Goal: Information Seeking & Learning: Learn about a topic

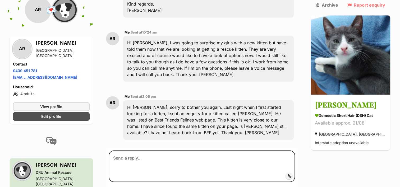
scroll to position [793, 0]
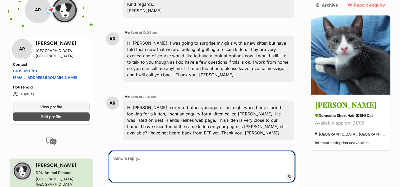
click at [198, 151] on textarea at bounding box center [202, 167] width 187 height 32
type textarea "H"
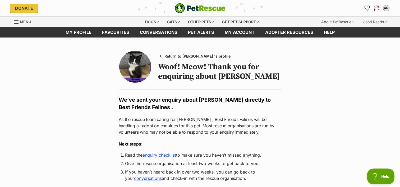
click at [16, 22] on div "Menu" at bounding box center [16, 22] width 5 height 4
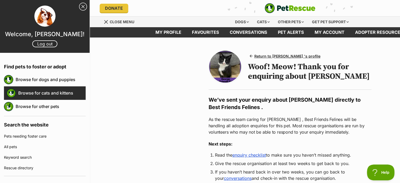
click at [45, 95] on link "Browse for cats and kittens" at bounding box center [51, 92] width 67 height 11
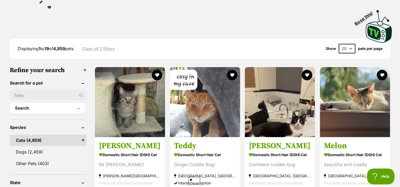
click at [39, 94] on input "text" at bounding box center [48, 95] width 77 height 10
type input "sunfyre"
click at [30, 106] on button "Search" at bounding box center [48, 108] width 76 height 11
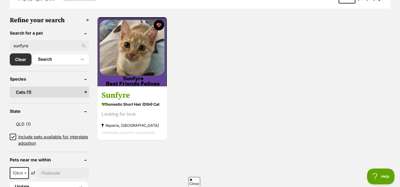
scroll to position [159, 0]
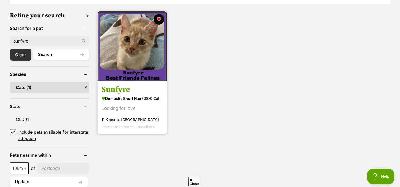
click at [117, 89] on h3 "Sunfyre" at bounding box center [131, 90] width 61 height 10
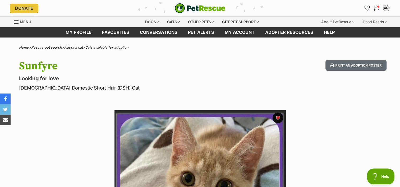
click at [18, 22] on div "Menu" at bounding box center [16, 22] width 5 height 4
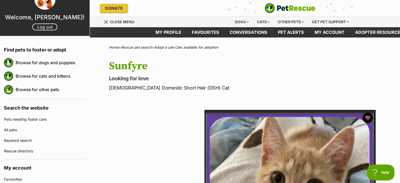
scroll to position [26, 0]
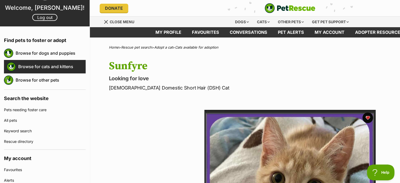
click at [26, 65] on link "Browse for cats and kittens" at bounding box center [51, 66] width 67 height 11
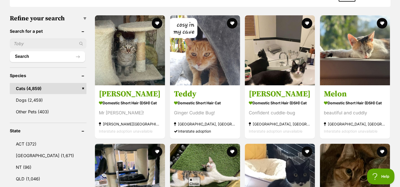
scroll to position [159, 0]
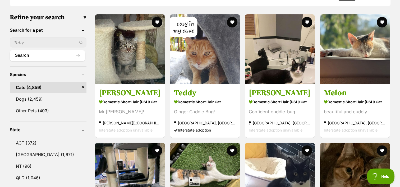
click at [30, 42] on input "text" at bounding box center [48, 43] width 77 height 10
type input "Sammy"
click at [24, 54] on button "Search" at bounding box center [48, 55] width 76 height 11
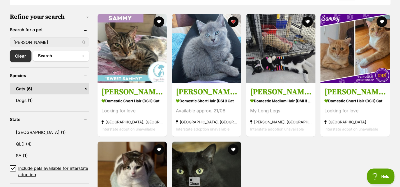
scroll to position [159, 0]
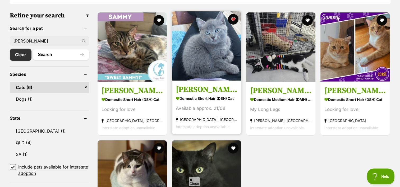
click at [192, 95] on link "[PERSON_NAME] Domestic Short Hair (DSH) Cat Available approx. 21/08 [GEOGRAPHIC…" at bounding box center [206, 108] width 69 height 54
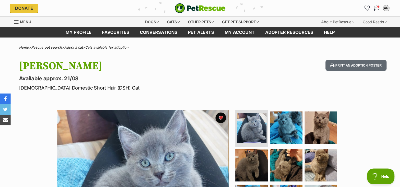
click at [20, 20] on span "Menu" at bounding box center [25, 22] width 11 height 4
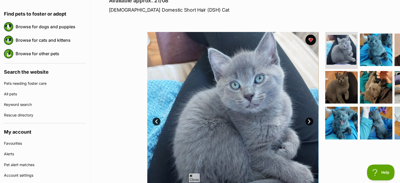
scroll to position [79, 0]
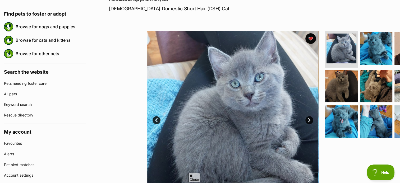
click at [308, 120] on link "Next" at bounding box center [309, 120] width 8 height 8
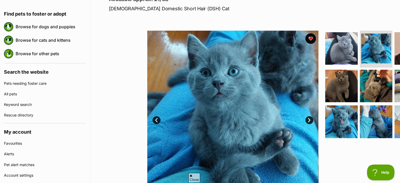
click at [308, 120] on link "Next" at bounding box center [309, 120] width 8 height 8
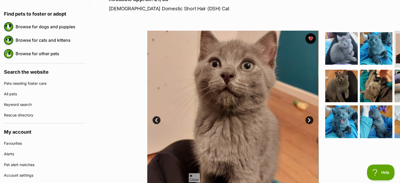
click at [308, 120] on link "Next" at bounding box center [309, 120] width 8 height 8
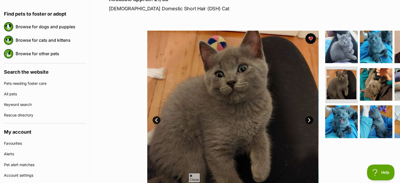
click at [308, 120] on link "Next" at bounding box center [309, 120] width 8 height 8
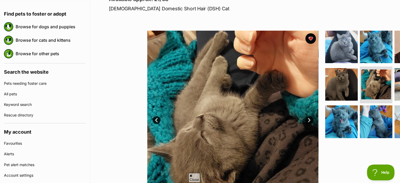
click at [306, 119] on link "Next" at bounding box center [309, 120] width 8 height 8
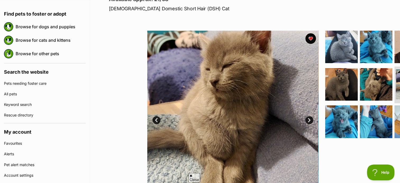
click at [306, 119] on link "Next" at bounding box center [309, 120] width 8 height 8
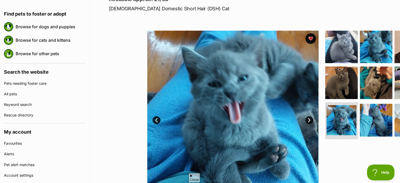
click at [306, 119] on link "Next" at bounding box center [309, 120] width 8 height 8
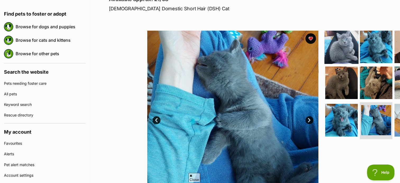
click at [345, 45] on img at bounding box center [341, 47] width 34 height 34
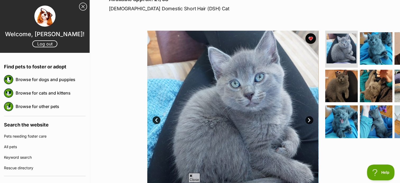
click at [308, 119] on link "Next" at bounding box center [309, 120] width 8 height 8
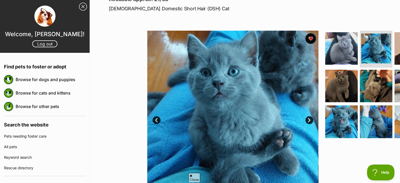
click at [308, 119] on link "Next" at bounding box center [309, 120] width 8 height 8
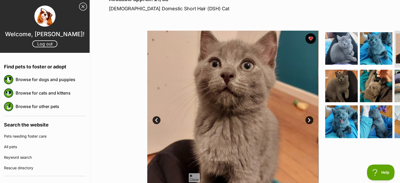
click at [308, 119] on link "Next" at bounding box center [309, 120] width 8 height 8
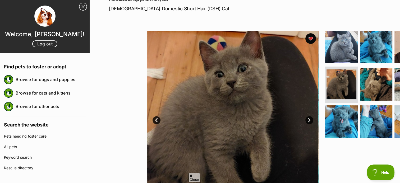
click at [308, 119] on link "Next" at bounding box center [309, 120] width 8 height 8
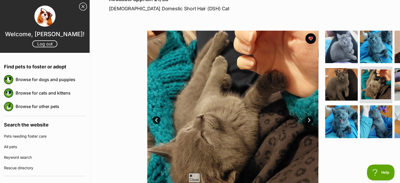
click at [308, 119] on link "Next" at bounding box center [309, 120] width 8 height 8
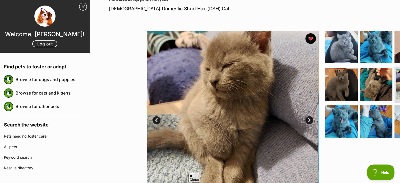
click at [308, 119] on link "Next" at bounding box center [309, 120] width 8 height 8
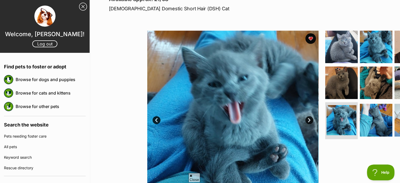
click at [308, 119] on link "Next" at bounding box center [309, 120] width 8 height 8
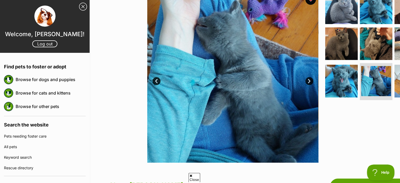
scroll to position [106, 0]
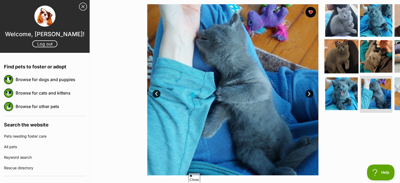
click at [342, 55] on img at bounding box center [341, 56] width 34 height 34
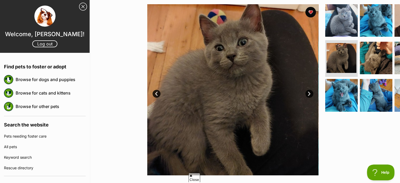
scroll to position [0, 0]
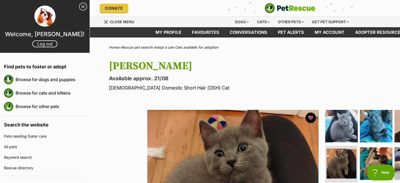
click at [295, 7] on img "PetRescue" at bounding box center [289, 8] width 51 height 10
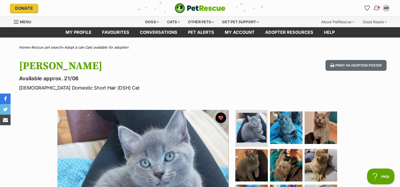
click at [377, 8] on img "Conversations" at bounding box center [376, 8] width 7 height 7
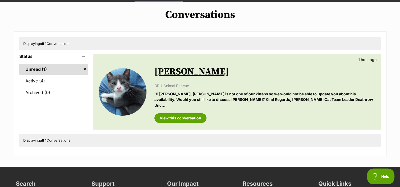
scroll to position [53, 0]
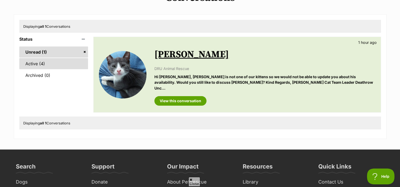
click at [32, 62] on link "Active (4)" at bounding box center [53, 63] width 69 height 11
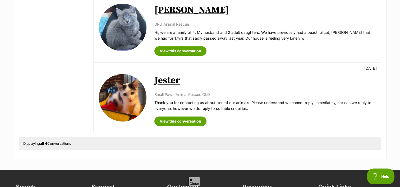
scroll to position [211, 0]
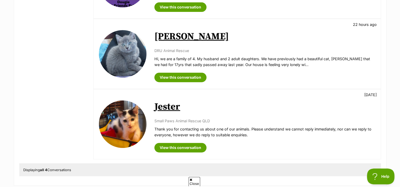
click at [167, 107] on link "Jester" at bounding box center [167, 107] width 26 height 12
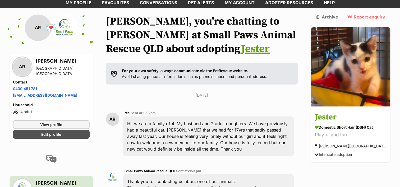
scroll to position [53, 0]
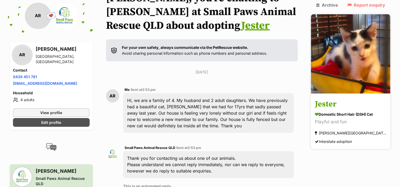
click at [340, 99] on h3 "Jester" at bounding box center [350, 105] width 71 height 12
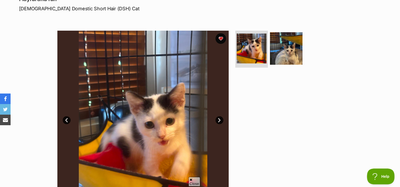
drag, startPoint x: 288, startPoint y: 54, endPoint x: 301, endPoint y: 76, distance: 25.4
click at [288, 53] on img at bounding box center [286, 48] width 32 height 32
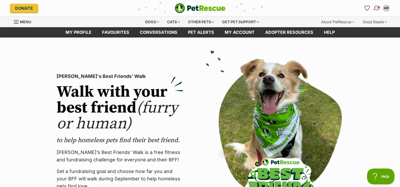
click at [377, 9] on img "Conversations" at bounding box center [376, 8] width 7 height 7
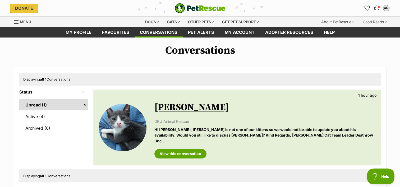
click at [374, 7] on img "Conversations" at bounding box center [376, 8] width 7 height 7
click at [374, 7] on img "Conversations" at bounding box center [377, 8] width 6 height 5
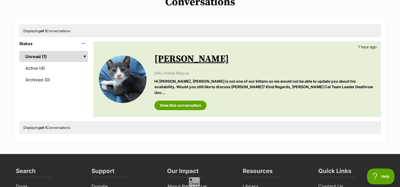
scroll to position [53, 0]
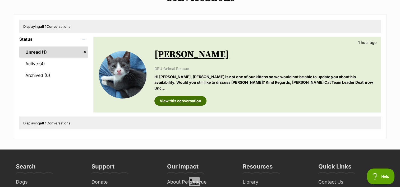
click at [193, 96] on link "View this conversation" at bounding box center [180, 101] width 52 height 10
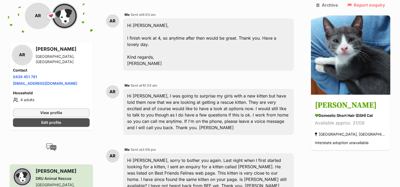
scroll to position [872, 0]
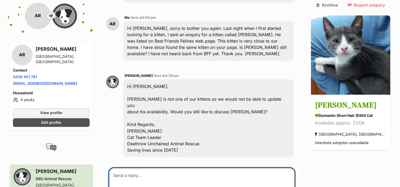
click at [164, 168] on textarea at bounding box center [202, 184] width 187 height 32
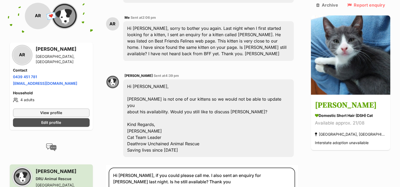
drag, startPoint x: 295, startPoint y: 163, endPoint x: 218, endPoint y: 141, distance: 79.9
drag, startPoint x: 280, startPoint y: 122, endPoint x: 282, endPoint y: 118, distance: 4.9
click at [281, 168] on textarea "Hi Megan, if you could please call me. I also sent an enquiry for Sammy last ni…" at bounding box center [202, 184] width 187 height 32
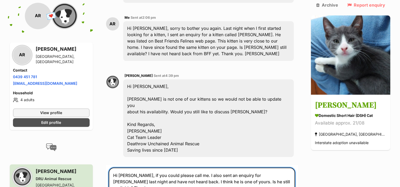
type textarea "Hi Megan, if you could please call me. I also sent an enquiry for Sammy last ni…"
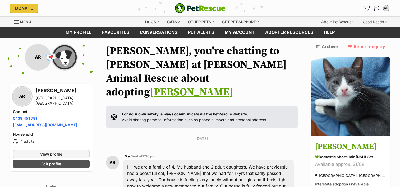
click at [144, 160] on div "Hi, we are a family of 4. My husband and 2 adult daughters. We have previously …" at bounding box center [208, 183] width 171 height 46
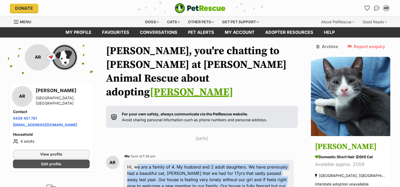
drag, startPoint x: 137, startPoint y: 140, endPoint x: 270, endPoint y: 165, distance: 134.7
click at [270, 165] on div "Hi, we are a family of 4. My husband and 2 adult daughters. We have previously …" at bounding box center [208, 183] width 171 height 46
drag, startPoint x: 270, startPoint y: 165, endPoint x: 246, endPoint y: 158, distance: 24.4
copy div "we are a family of 4. My husband and 2 adult daughters. We have previously had …"
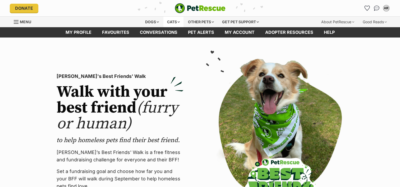
click at [176, 25] on div "Cats" at bounding box center [173, 22] width 20 height 11
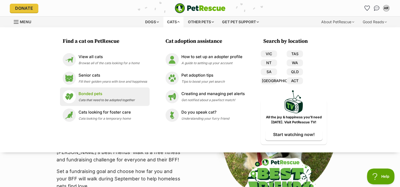
click at [95, 92] on p "Bonded pets" at bounding box center [106, 94] width 56 height 6
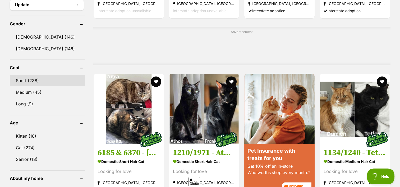
scroll to position [476, 0]
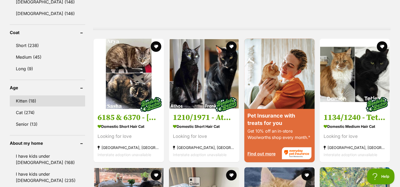
click at [39, 98] on link "Kitten (18)" at bounding box center [47, 100] width 75 height 11
